Goal: Information Seeking & Learning: Learn about a topic

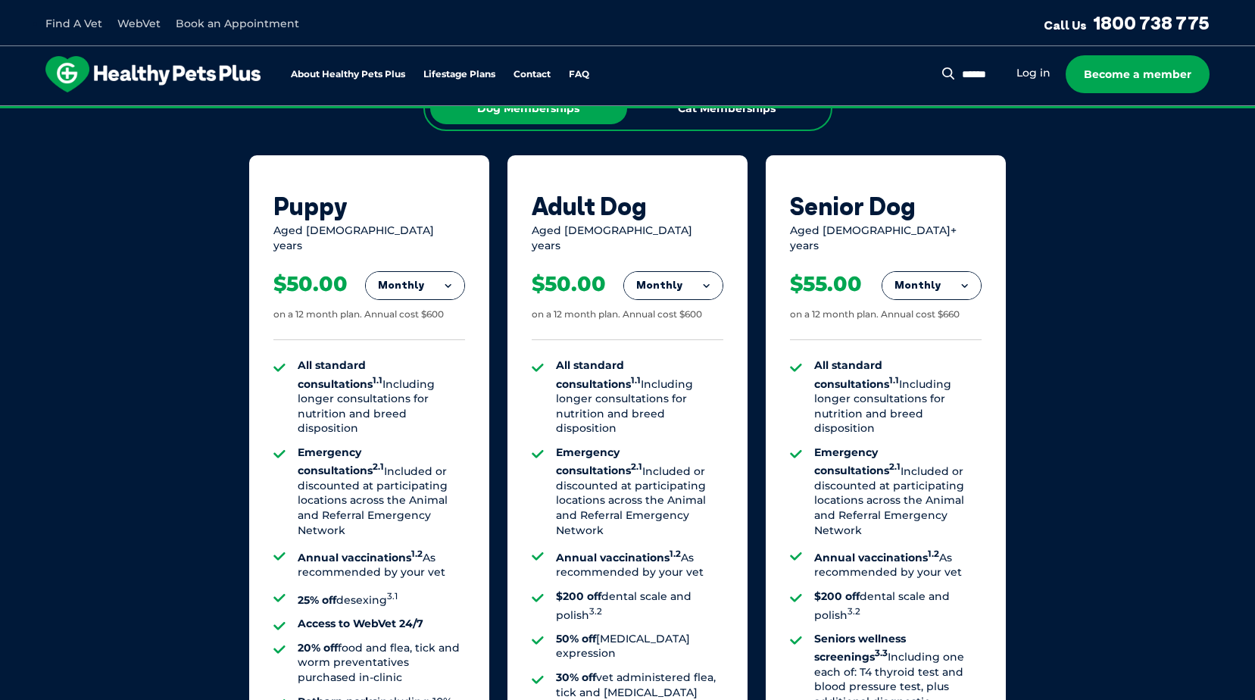
scroll to position [997, 0]
click at [943, 279] on button "Monthly" at bounding box center [931, 285] width 98 height 27
click at [1068, 329] on div "Our Membership Plans All of our memberships are for a 12 month term. We offer s…" at bounding box center [627, 432] width 1255 height 1060
click at [919, 285] on button "Monthly" at bounding box center [931, 285] width 98 height 27
click at [1066, 359] on div "Our Membership Plans All of our memberships are for a 12 month term. We offer s…" at bounding box center [627, 432] width 1255 height 1060
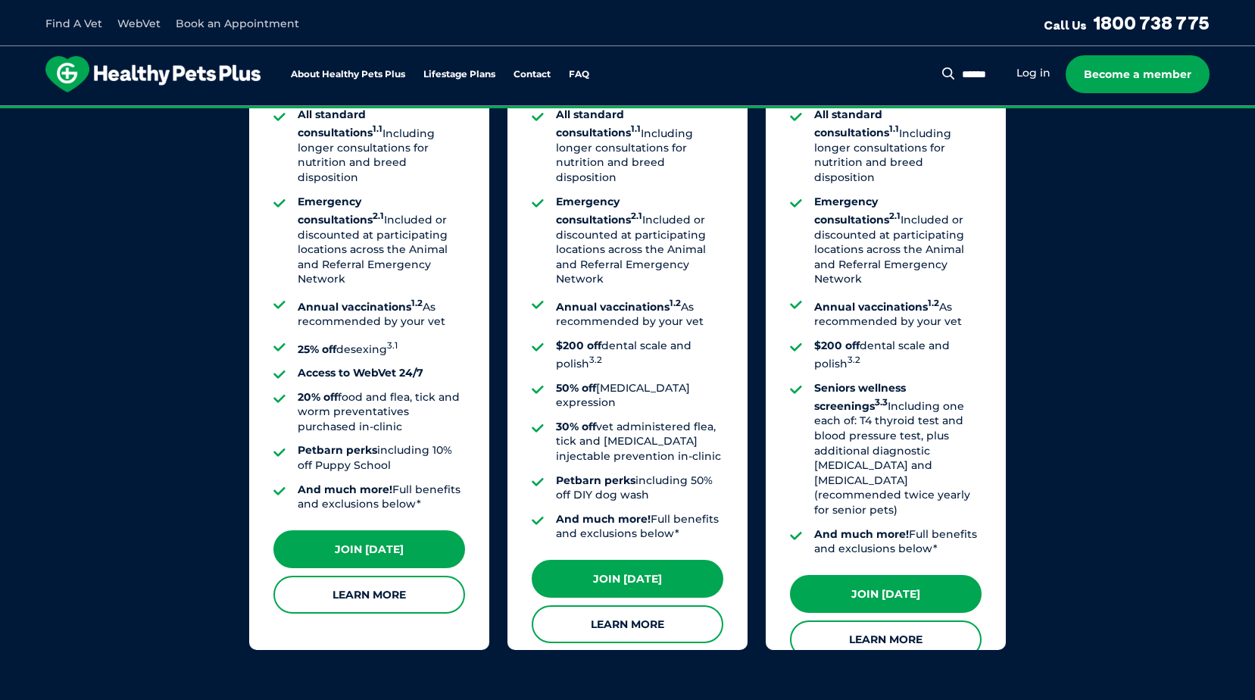
scroll to position [1224, 0]
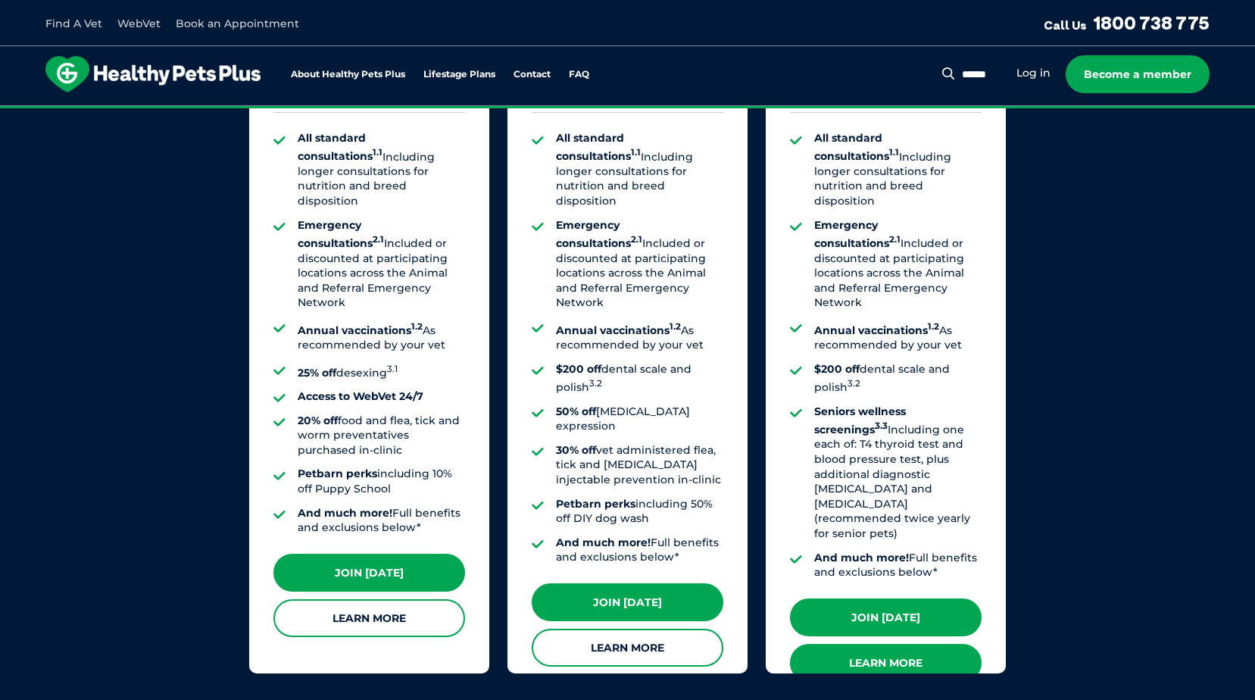
click at [916, 644] on link "Learn More" at bounding box center [886, 663] width 192 height 38
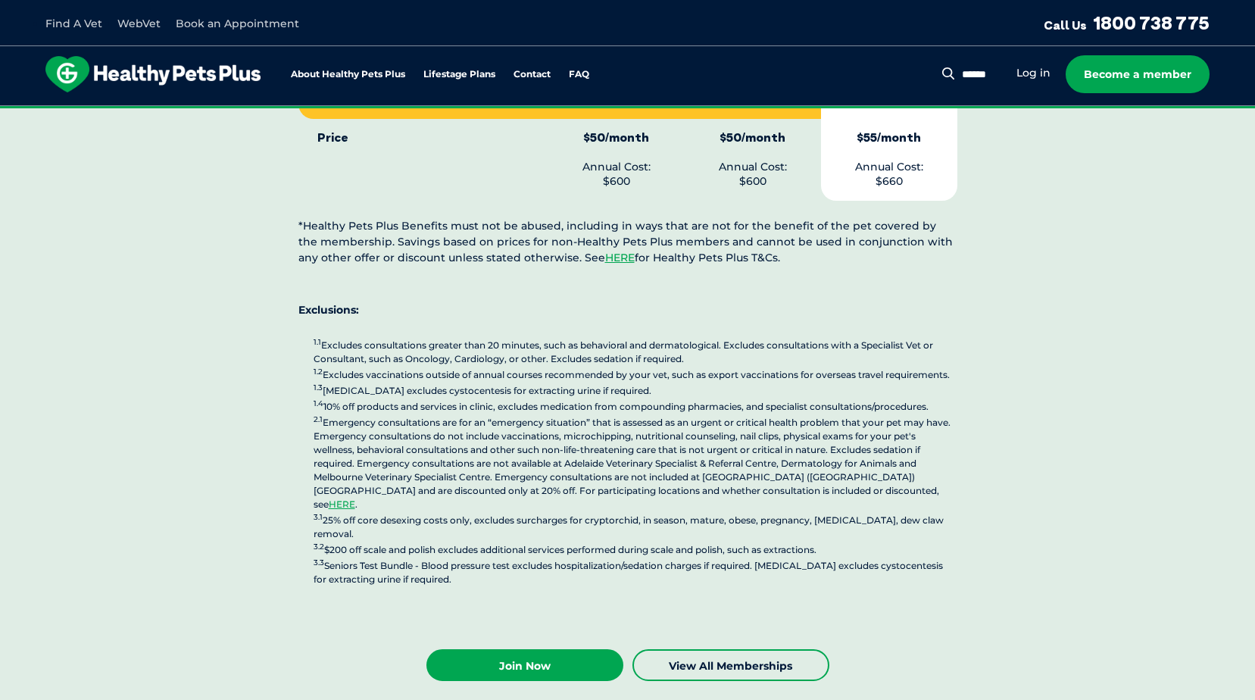
scroll to position [4097, 0]
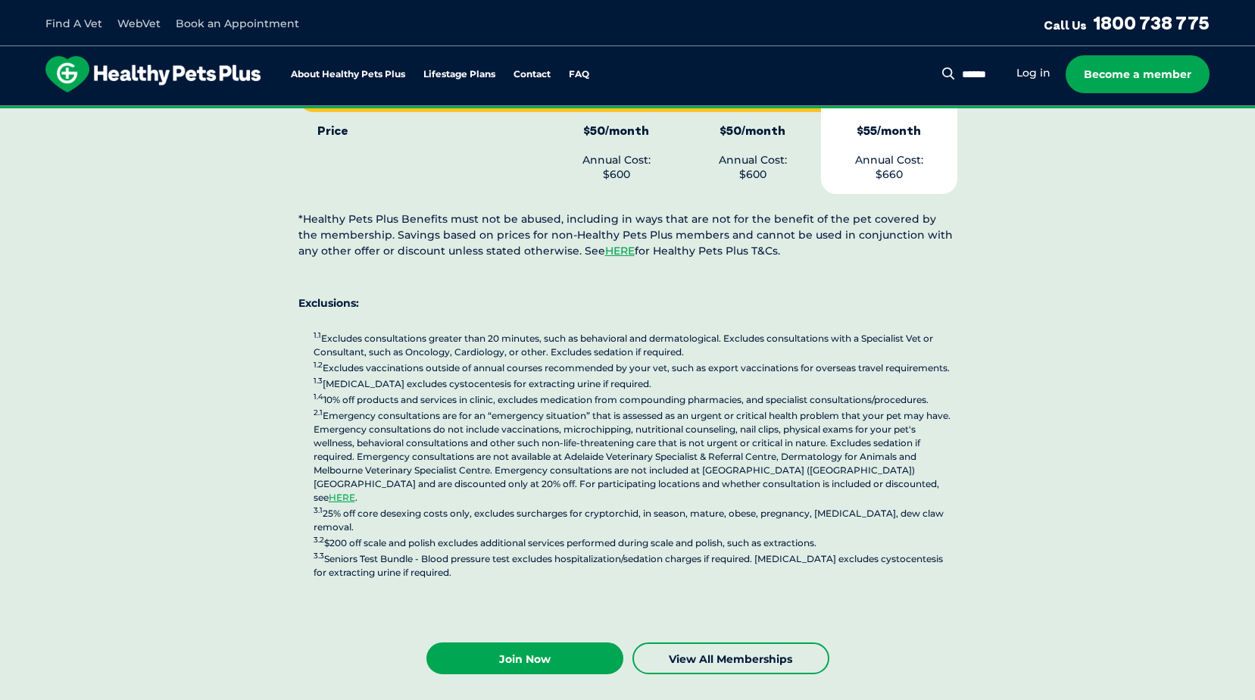
drag, startPoint x: 1143, startPoint y: 301, endPoint x: 1026, endPoint y: 396, distance: 150.2
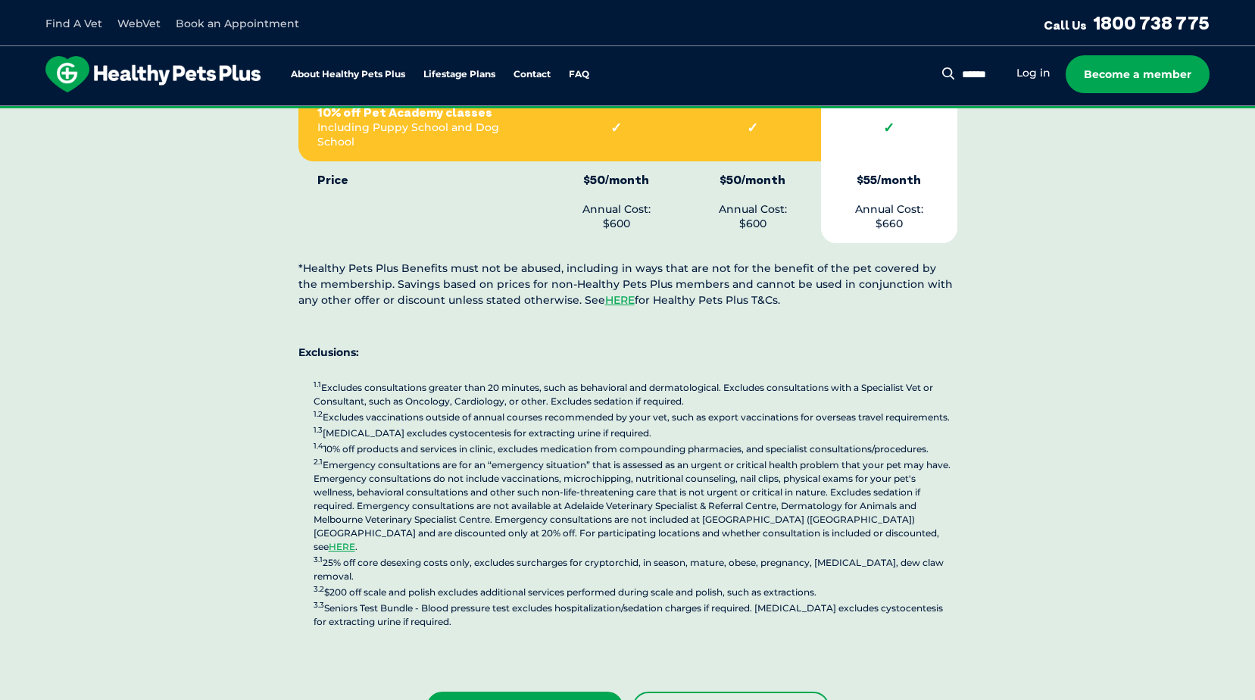
scroll to position [4021, 0]
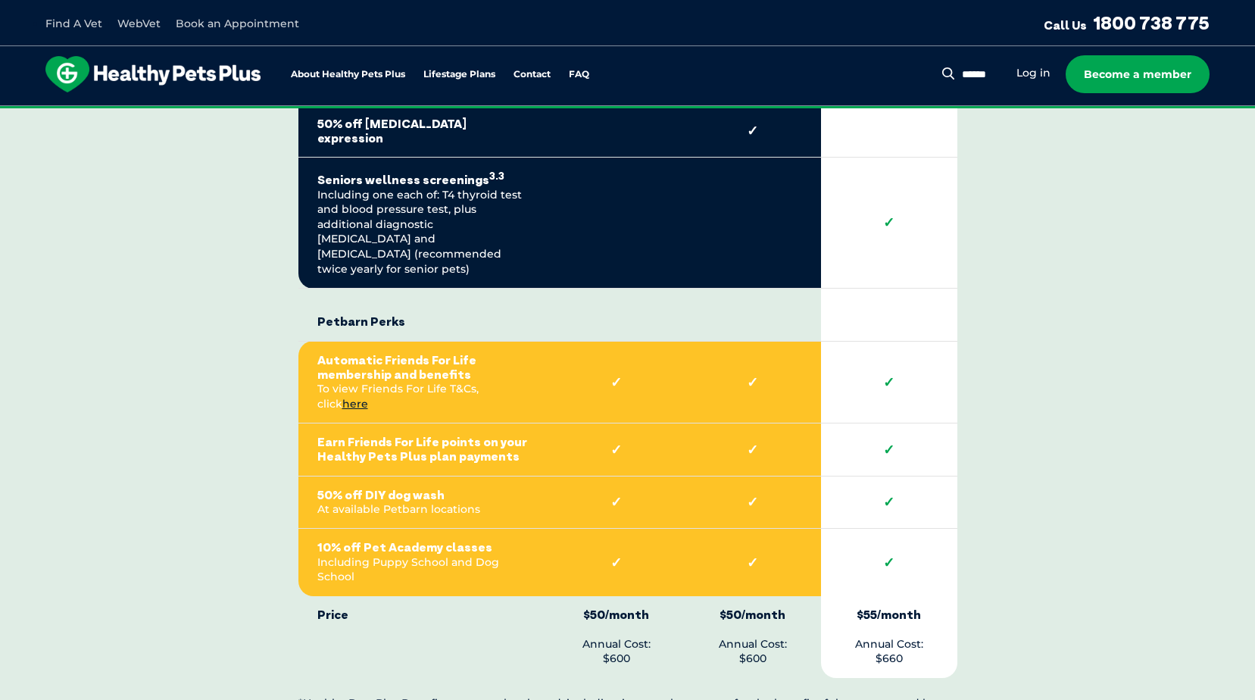
scroll to position [3491, 0]
